Goal: Task Accomplishment & Management: Use online tool/utility

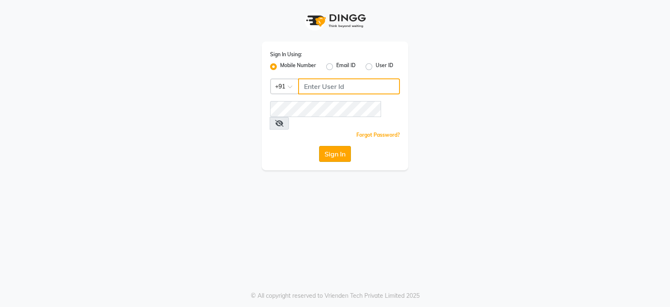
type input "9949413104"
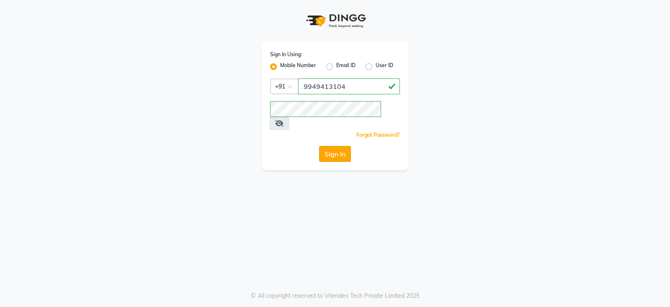
click at [338, 146] on button "Sign In" at bounding box center [335, 154] width 32 height 16
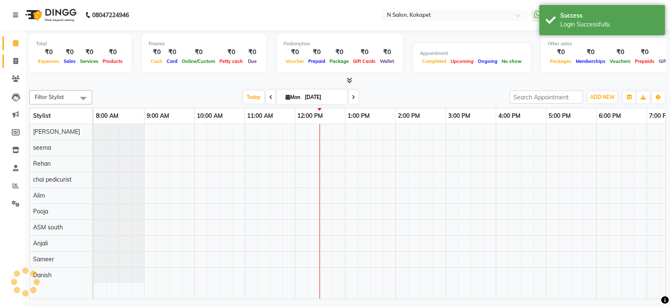
scroll to position [0, 132]
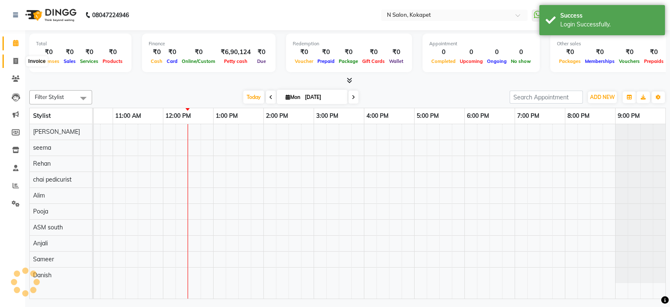
click at [15, 64] on icon at bounding box center [15, 61] width 5 height 6
select select "service"
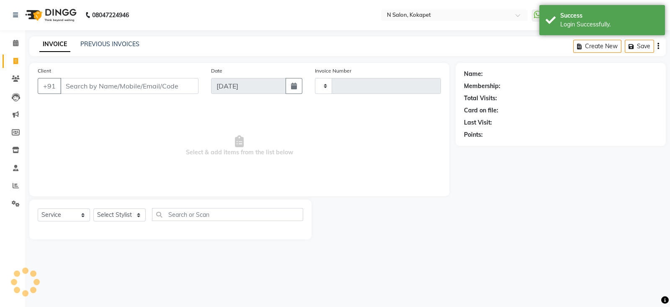
type input "1336"
select select "7256"
click at [106, 215] on select "Select Stylist" at bounding box center [119, 214] width 52 height 13
select select "89511"
click at [93, 209] on select "Select Stylist Alim Anjali ASM south Bilal chai pedicurist Danish Manager Pooja…" at bounding box center [119, 214] width 52 height 13
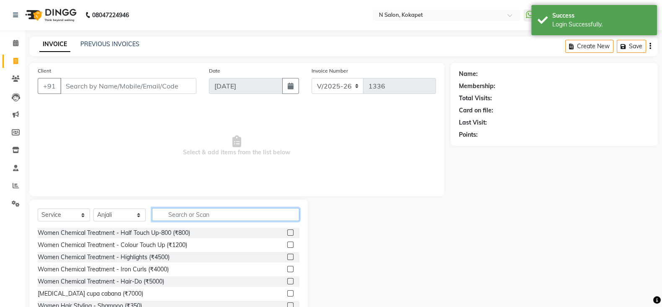
click at [201, 216] on input "text" at bounding box center [225, 214] width 147 height 13
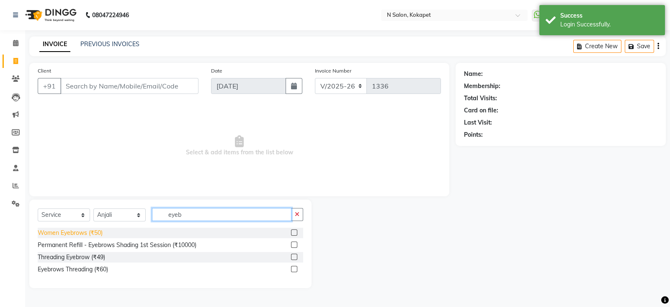
type input "eyeb"
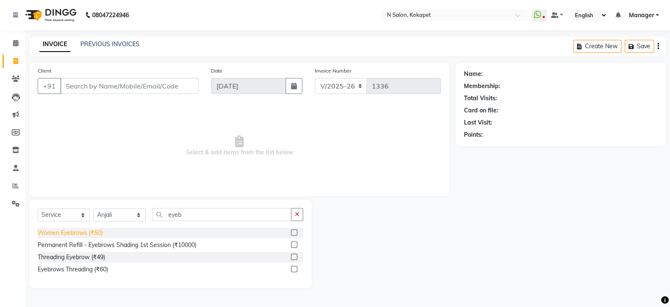
click at [55, 231] on div "Women Eyebrows (₹50)" at bounding box center [70, 232] width 65 height 9
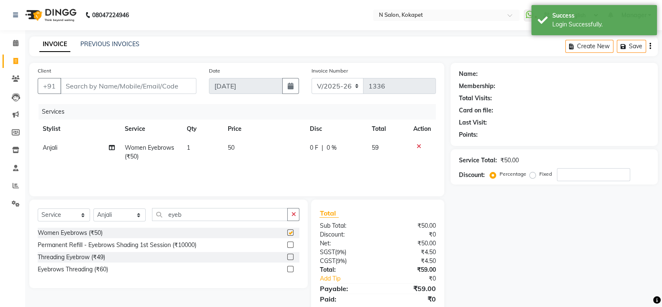
checkbox input "false"
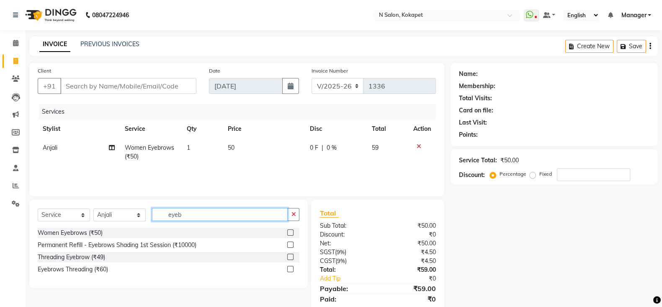
drag, startPoint x: 210, startPoint y: 213, endPoint x: 0, endPoint y: 228, distance: 210.5
click at [0, 228] on app-home "08047224946 Select Location × N Salon, Kokapet WhatsApp Status ✕ Status: Discon…" at bounding box center [331, 167] width 662 height 335
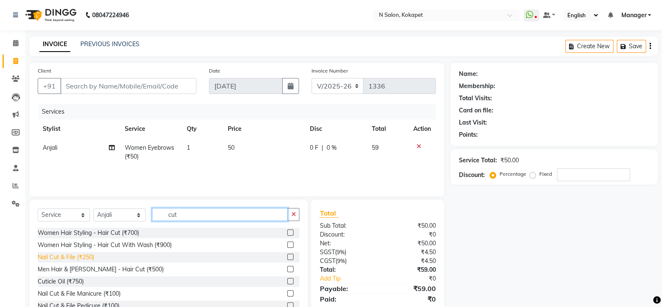
type input "cut"
click at [55, 256] on div "Nail Cut & File (₹250)" at bounding box center [66, 257] width 57 height 9
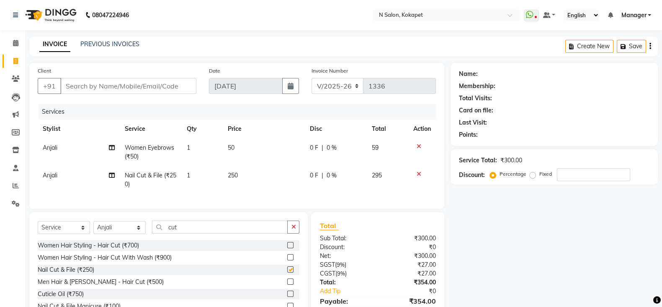
checkbox input "false"
drag, startPoint x: 191, startPoint y: 233, endPoint x: 35, endPoint y: 227, distance: 155.6
click at [35, 227] on div "Select Service Product Membership Package Voucher Prepaid Gift Card Select Styl…" at bounding box center [168, 274] width 279 height 124
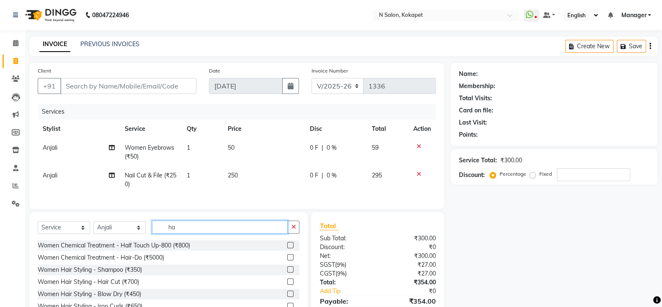
type input "h"
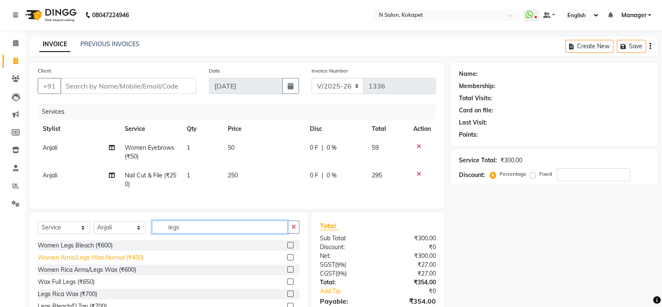
type input "legs"
click at [63, 262] on div "Women Arms/Legs Wax Normal (₹450)" at bounding box center [91, 257] width 106 height 9
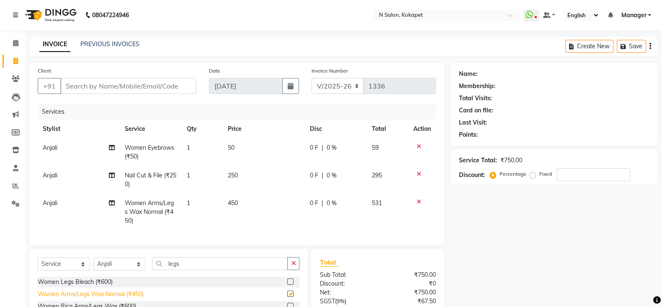
checkbox input "false"
click at [259, 197] on td "450" at bounding box center [264, 212] width 82 height 36
select select "89511"
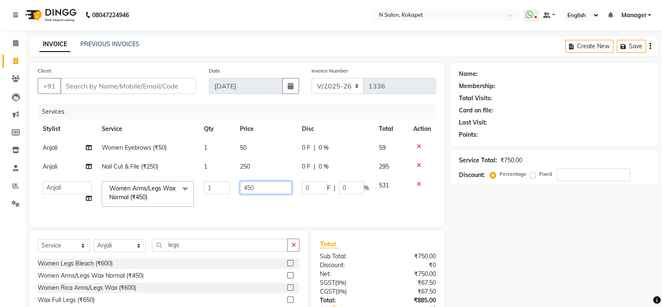
drag, startPoint x: 270, startPoint y: 191, endPoint x: 129, endPoint y: 180, distance: 142.1
click at [129, 180] on tr "Alim Anjali ASM south Bilal chai pedicurist Danish Manager Pooja Rehan Sameer s…" at bounding box center [237, 194] width 398 height 36
type input "500"
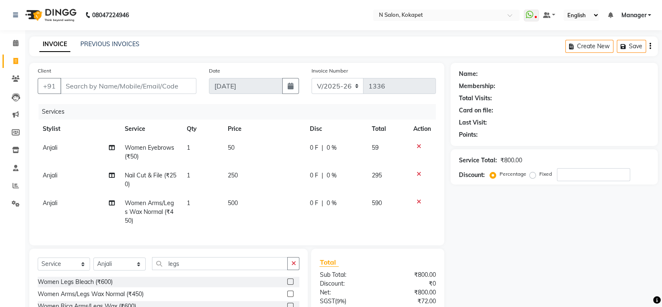
click at [195, 205] on tr "Anjali Women Arms/Legs Wax Normal (₹450) 1 500 0 F | 0 % 590" at bounding box center [237, 212] width 398 height 36
drag, startPoint x: 186, startPoint y: 275, endPoint x: 116, endPoint y: 261, distance: 71.3
click at [116, 261] on div "Select Service Product Membership Package Voucher Prepaid Gift Card Select Styl…" at bounding box center [168, 304] width 279 height 113
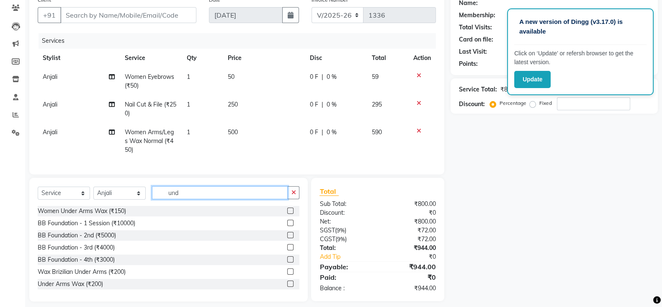
scroll to position [71, 0]
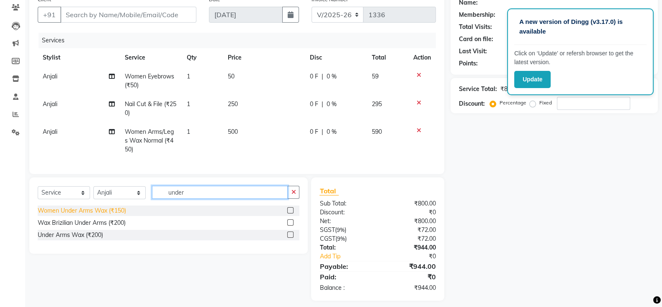
type input "under"
click at [103, 215] on div "Women Under Arms Wax (₹150)" at bounding box center [82, 210] width 88 height 9
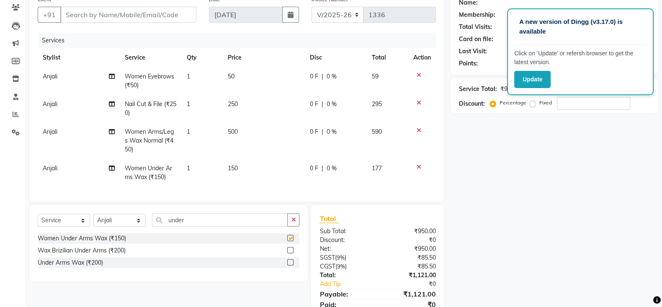
checkbox input "false"
click at [253, 171] on td "150" at bounding box center [264, 173] width 82 height 28
select select "89511"
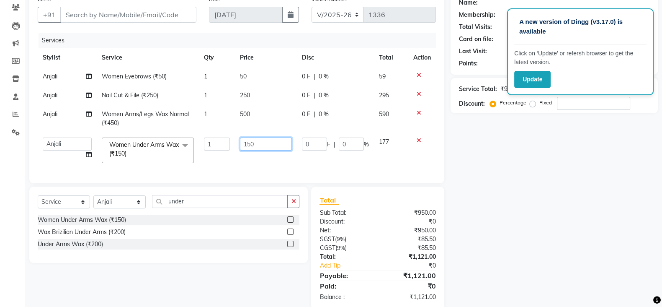
drag, startPoint x: 268, startPoint y: 137, endPoint x: 186, endPoint y: 141, distance: 81.8
click at [186, 141] on tr "Alim Anjali ASM south Bilal chai pedicurist Danish Manager Pooja Rehan Sameer s…" at bounding box center [237, 150] width 398 height 36
type input "200"
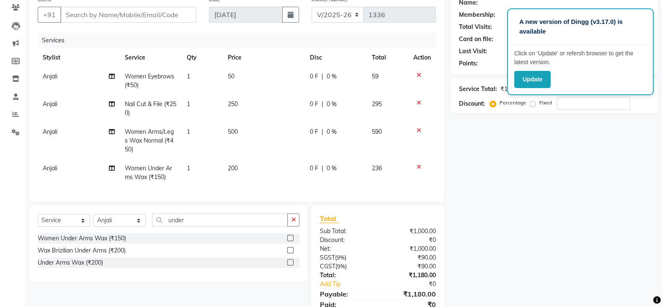
click at [222, 161] on td "1" at bounding box center [202, 173] width 41 height 28
select select "89511"
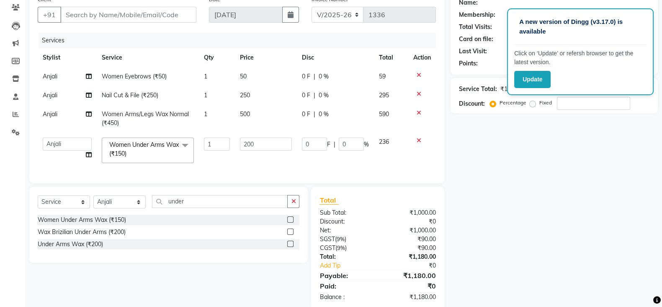
scroll to position [0, 0]
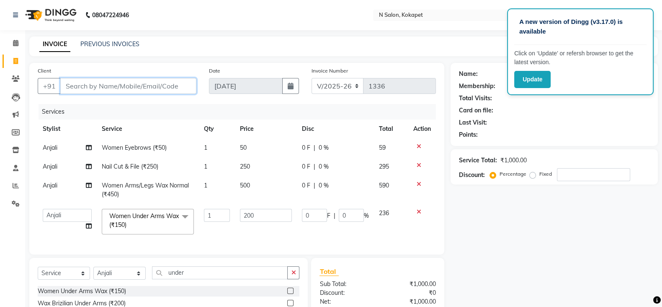
click at [127, 91] on input "Client" at bounding box center [128, 86] width 136 height 16
type input "7"
type input "0"
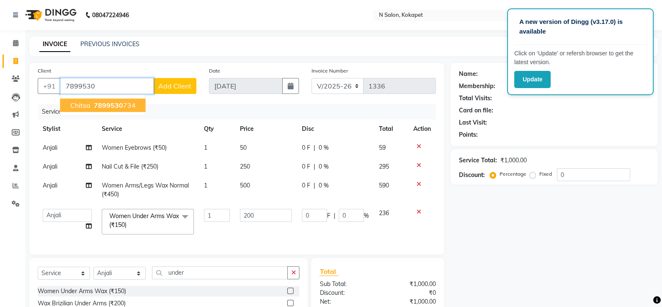
click at [108, 111] on button "chitsa 7899530 734" at bounding box center [102, 104] width 85 height 13
type input "7899530734"
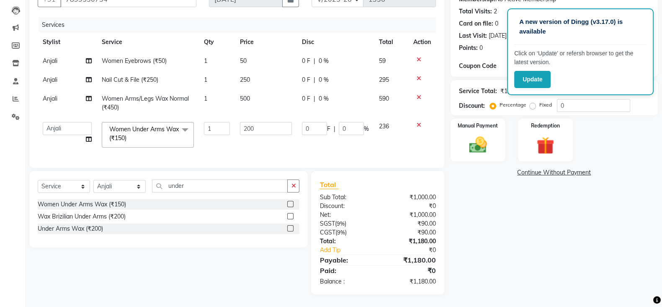
scroll to position [95, 0]
click at [608, 142] on div "Manual Payment Redemption" at bounding box center [555, 140] width 220 height 43
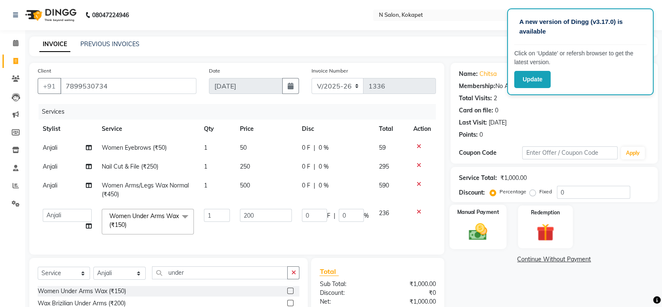
click at [475, 245] on div "Manual Payment" at bounding box center [478, 226] width 57 height 44
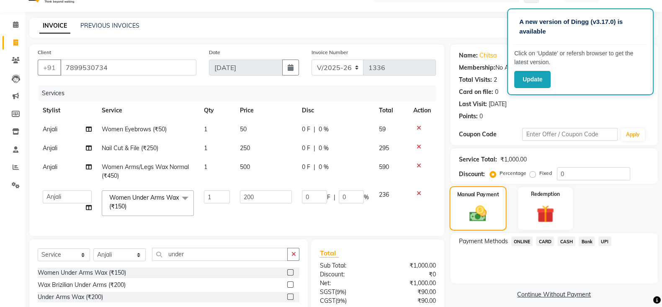
scroll to position [21, 0]
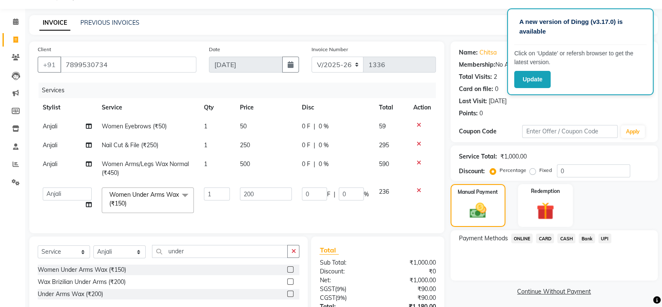
click at [516, 238] on span "ONLINE" at bounding box center [523, 238] width 22 height 10
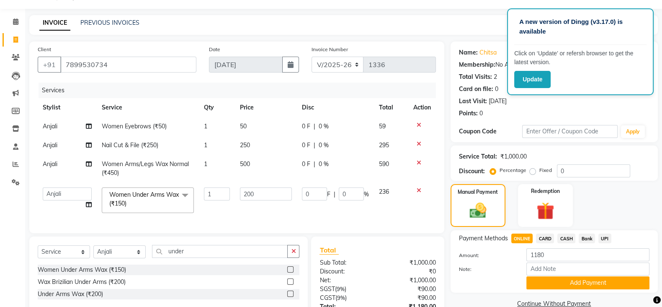
scroll to position [95, 0]
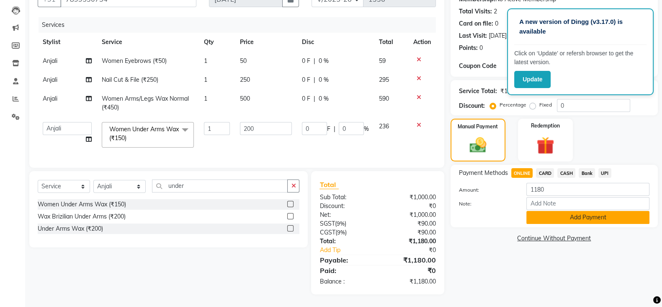
click at [592, 211] on button "Add Payment" at bounding box center [588, 217] width 123 height 13
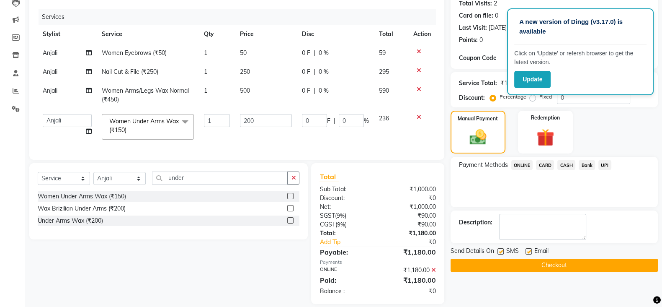
scroll to position [112, 0]
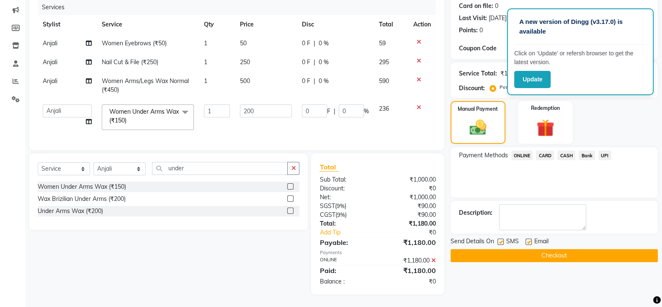
click at [571, 249] on button "Checkout" at bounding box center [554, 255] width 207 height 13
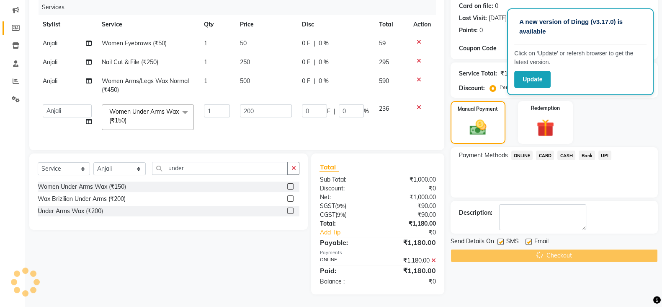
scroll to position [0, 0]
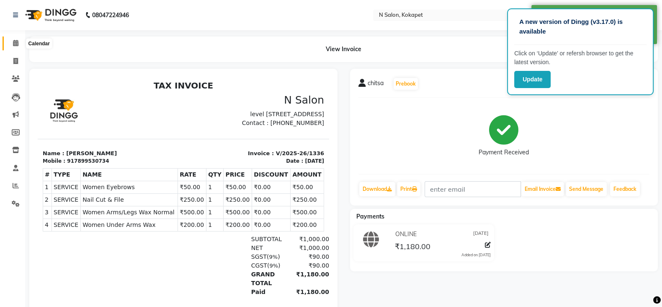
click at [16, 44] on icon at bounding box center [15, 43] width 5 height 6
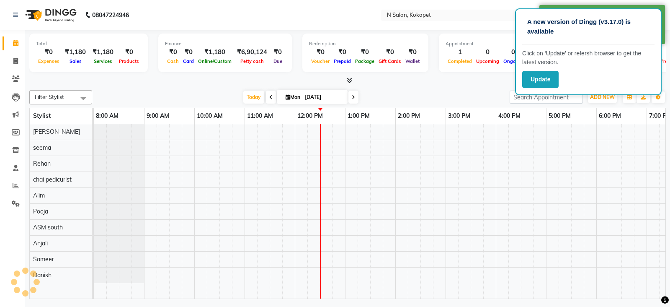
scroll to position [0, 132]
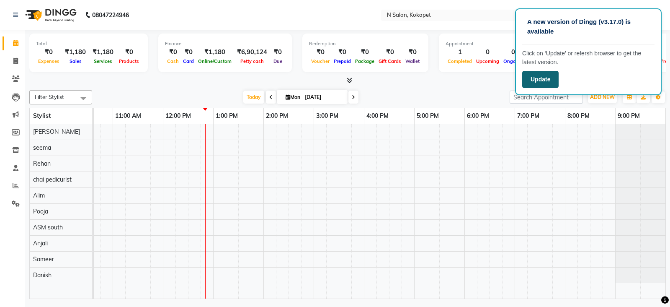
click at [535, 72] on button "Update" at bounding box center [540, 79] width 36 height 17
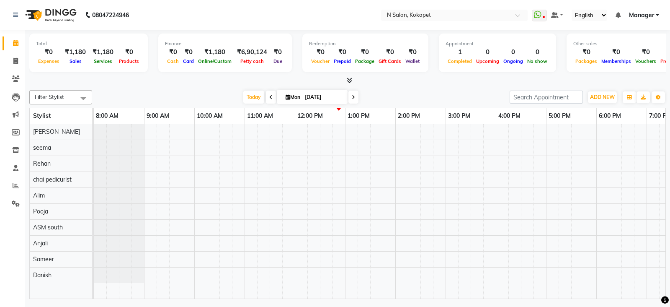
click at [268, 89] on div "Filter Stylist Select All [PERSON_NAME] ASM south chai pedicurist Danish Pooja …" at bounding box center [347, 193] width 637 height 212
